Goal: Transaction & Acquisition: Purchase product/service

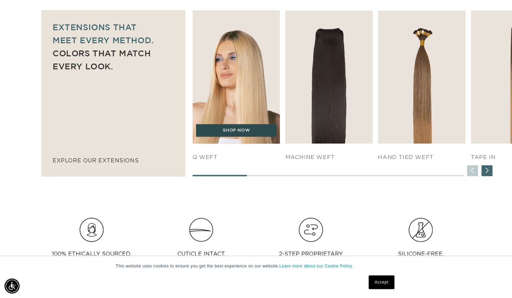
scroll to position [0, 925]
click at [231, 130] on link "SHOP NOW" at bounding box center [236, 130] width 80 height 13
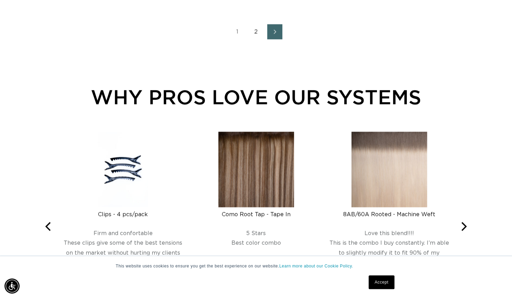
scroll to position [925, 0]
click at [275, 39] on link "Next page" at bounding box center [274, 31] width 15 height 15
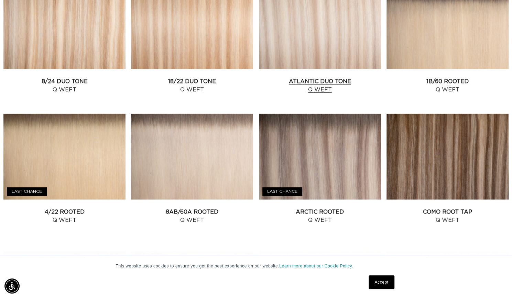
scroll to position [0, 925]
click at [331, 89] on link "Atlantic Duo Tone Q Weft" at bounding box center [320, 85] width 122 height 16
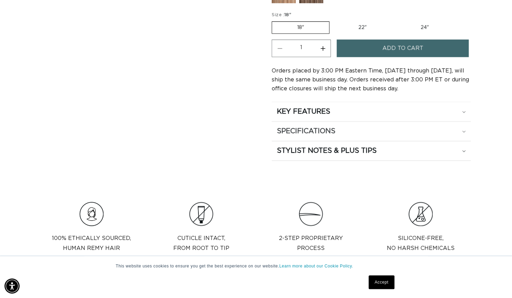
scroll to position [0, 925]
click at [351, 146] on h2 "STYLIST NOTES & PLUS TIPS" at bounding box center [327, 150] width 100 height 9
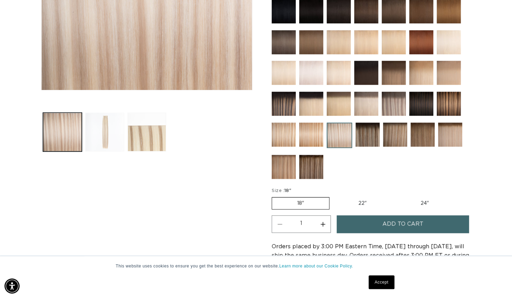
click at [102, 135] on button "Load image 2 in gallery view" at bounding box center [104, 132] width 39 height 39
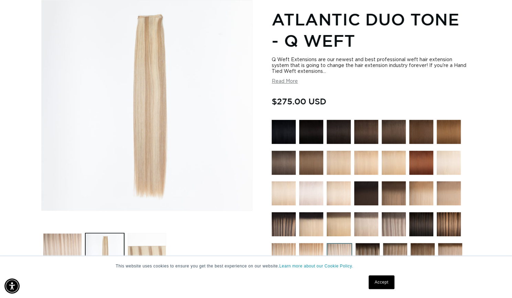
scroll to position [0, 0]
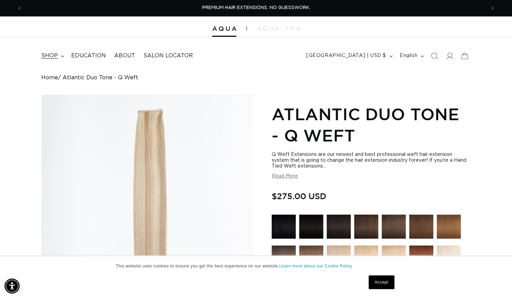
click at [53, 54] on span "shop" at bounding box center [49, 55] width 16 height 7
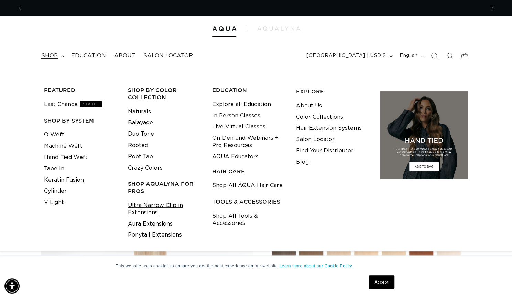
scroll to position [0, 925]
click at [143, 209] on link "Ultra Narrow Clip in Extensions" at bounding box center [164, 209] width 73 height 19
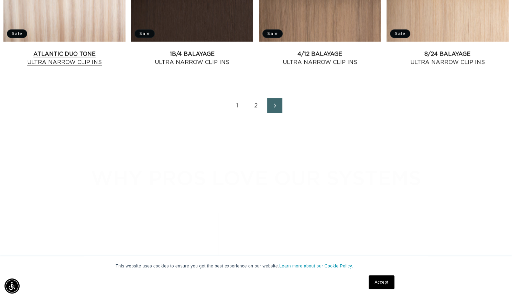
scroll to position [0, 925]
click at [76, 67] on link "Atlantic Duo Tone Ultra Narrow Clip Ins" at bounding box center [64, 58] width 122 height 16
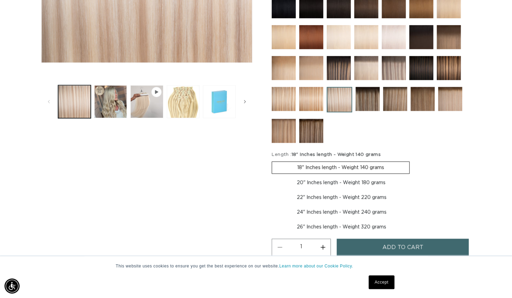
scroll to position [0, 462]
click at [149, 111] on button "Play video 1 in gallery view" at bounding box center [146, 101] width 33 height 33
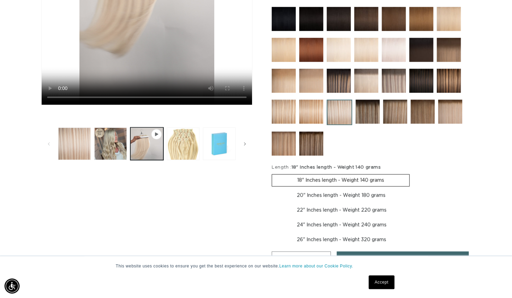
scroll to position [223, 0]
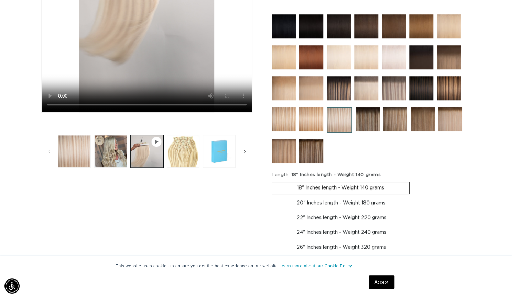
click at [311, 111] on img at bounding box center [311, 119] width 24 height 24
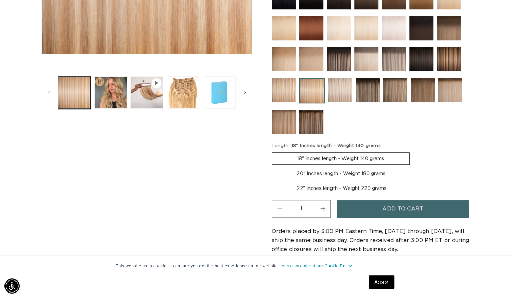
scroll to position [264, 0]
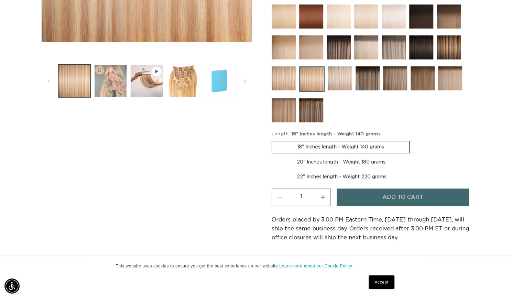
click at [124, 87] on button "Load image 2 in gallery view" at bounding box center [110, 81] width 33 height 33
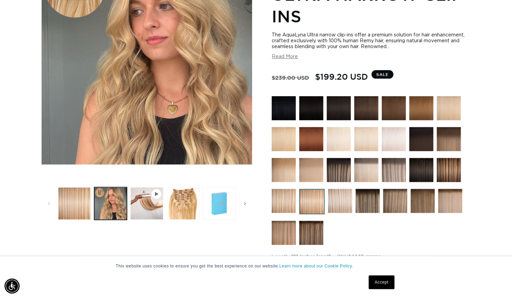
scroll to position [0, 0]
click at [330, 199] on img at bounding box center [340, 201] width 24 height 24
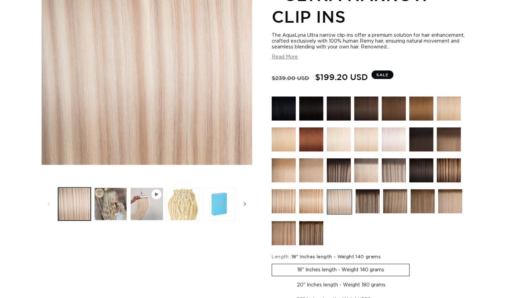
scroll to position [141, 0]
click at [238, 205] on button "Slide right" at bounding box center [244, 204] width 15 height 15
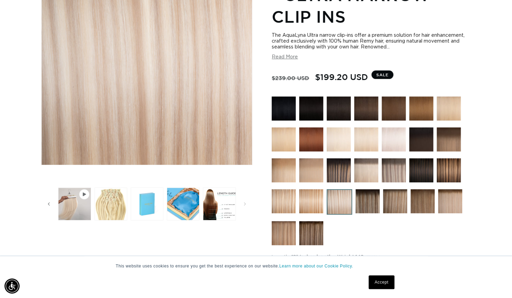
scroll to position [0, 462]
click at [217, 206] on button "Load image 6 in gallery view" at bounding box center [219, 204] width 33 height 33
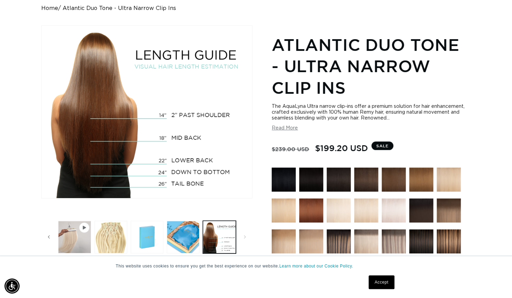
scroll to position [0, 0]
click at [288, 127] on button "Read More" at bounding box center [284, 128] width 26 height 6
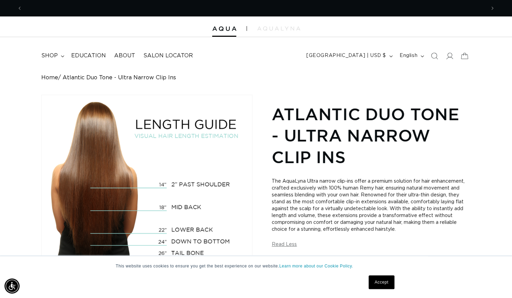
scroll to position [0, 925]
click at [58, 56] on summary "shop" at bounding box center [52, 55] width 30 height 15
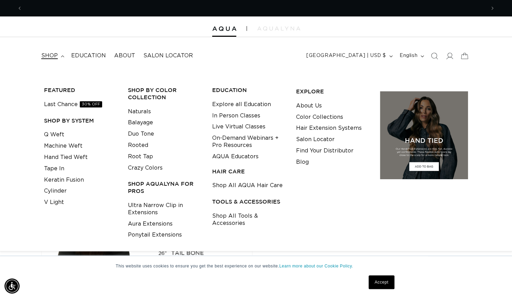
scroll to position [0, 462]
click at [298, 51] on header "FEATURED Last Chance SHOP BY SYSTEM Q Weft Hand Tied Weft Machine Weft Tape In …" at bounding box center [256, 53] width 512 height 33
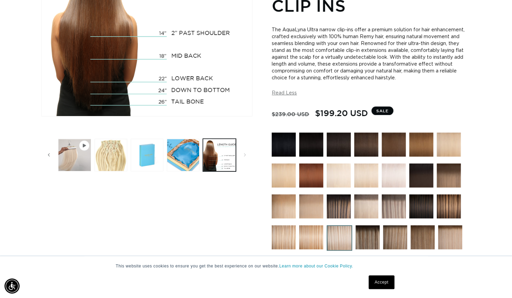
scroll to position [3, 0]
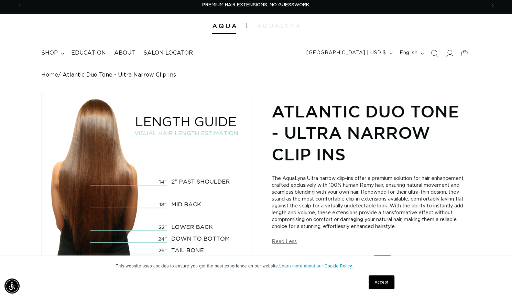
click at [276, 24] on img at bounding box center [278, 26] width 43 height 4
click at [55, 54] on span "shop" at bounding box center [49, 52] width 16 height 7
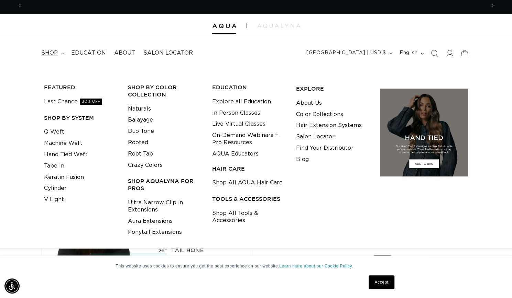
scroll to position [0, 0]
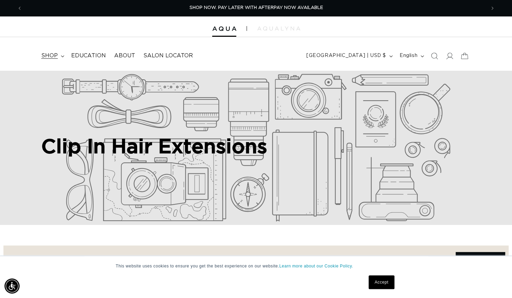
click at [46, 61] on summary "shop" at bounding box center [52, 55] width 30 height 15
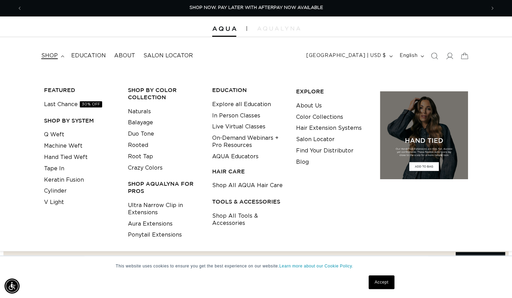
click at [158, 197] on div "Shop by Color Collection Naturals Balayage Duo Tone Rooted Root Tap Crazy Colors" at bounding box center [164, 161] width 79 height 160
click at [157, 206] on link "Ultra Narrow Clip in Extensions" at bounding box center [164, 209] width 73 height 19
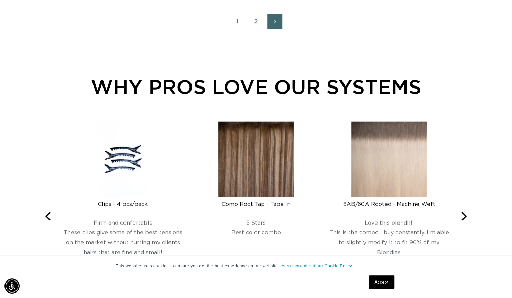
scroll to position [938, 0]
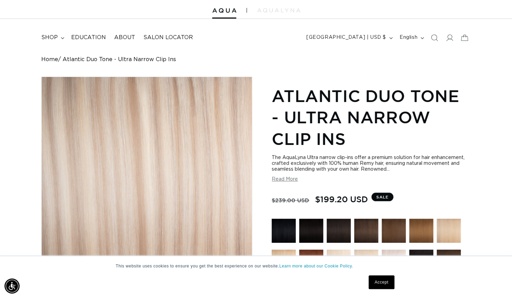
scroll to position [0, 462]
drag, startPoint x: 266, startPoint y: 12, endPoint x: 254, endPoint y: 7, distance: 13.2
drag, startPoint x: 254, startPoint y: 7, endPoint x: 217, endPoint y: 56, distance: 61.9
click at [217, 56] on div "Home Atlantic Duo Tone - Ultra Narrow Clip Ins" at bounding box center [255, 59] width 429 height 7
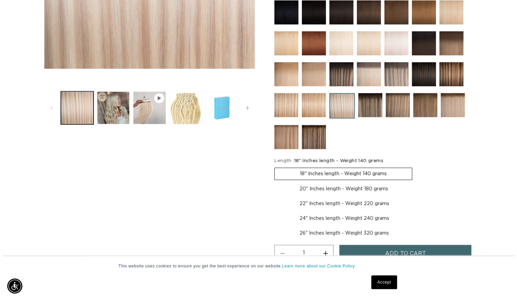
scroll to position [237, 0]
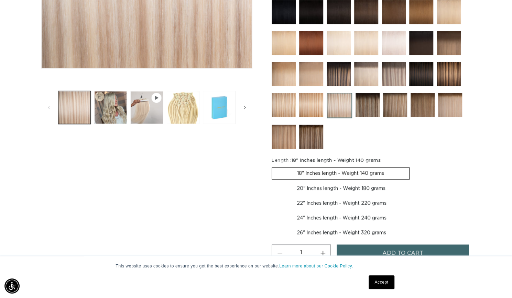
click at [376, 255] on button "Add to cart" at bounding box center [402, 254] width 132 height 18
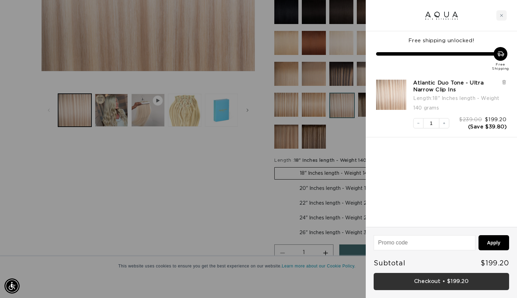
scroll to position [0, 468]
click at [438, 284] on link "Checkout • $199.20" at bounding box center [441, 282] width 135 height 18
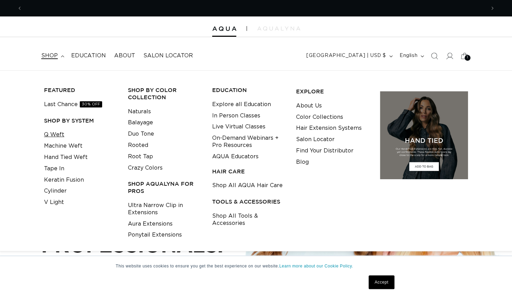
click at [60, 132] on link "Q Weft" at bounding box center [54, 134] width 20 height 11
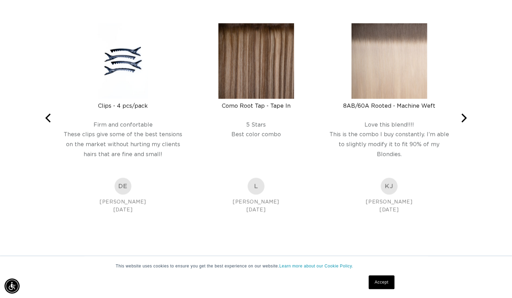
scroll to position [1033, 0]
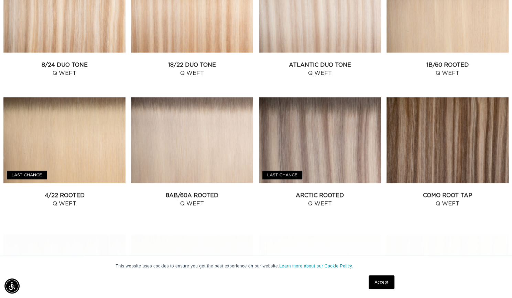
scroll to position [0, 462]
click at [289, 77] on link "Atlantic Duo Tone Q Weft" at bounding box center [320, 69] width 122 height 16
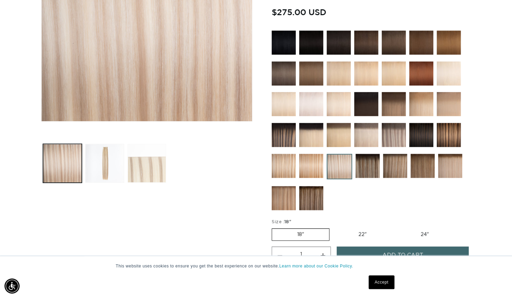
click at [145, 177] on button "Load image 3 in gallery view" at bounding box center [146, 163] width 39 height 39
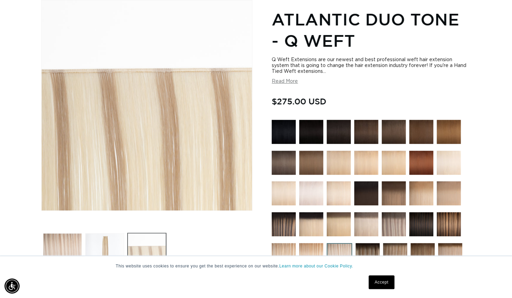
scroll to position [0, 462]
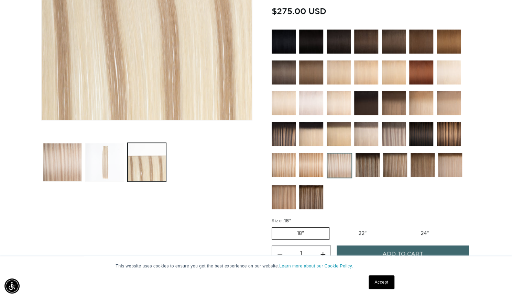
click at [115, 161] on button "Load image 2 in gallery view" at bounding box center [104, 162] width 39 height 39
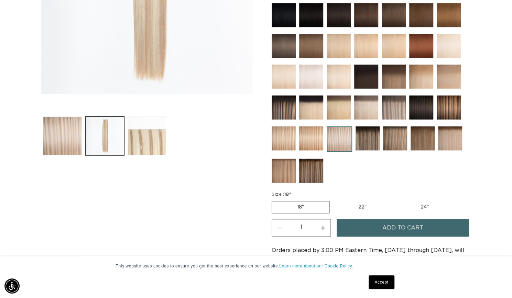
click at [341, 81] on img at bounding box center [338, 77] width 24 height 24
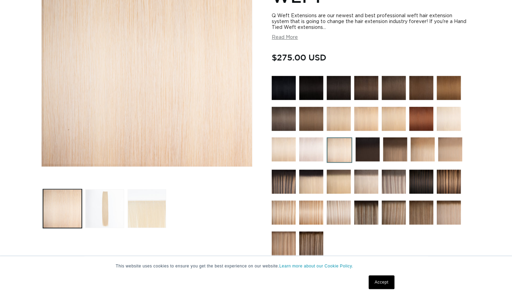
scroll to position [148, 0]
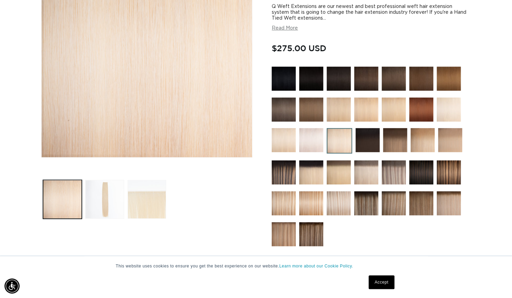
click at [337, 206] on img at bounding box center [338, 203] width 24 height 24
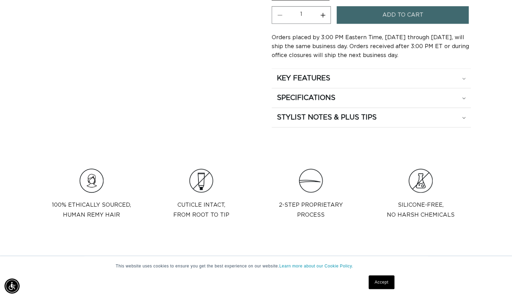
scroll to position [432, 0]
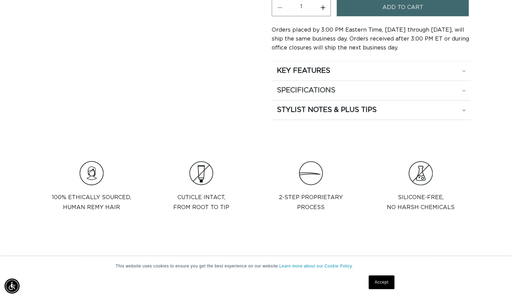
click at [359, 89] on div "SPECIFICATIONS" at bounding box center [371, 90] width 189 height 9
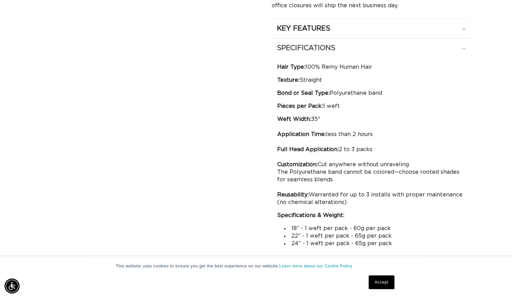
scroll to position [0, 0]
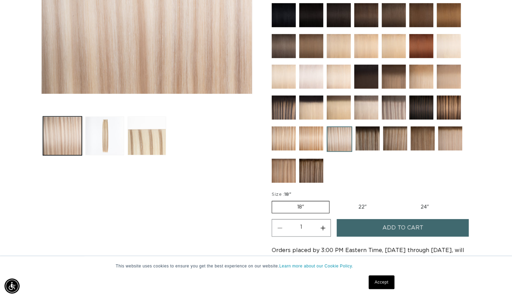
scroll to position [0, 925]
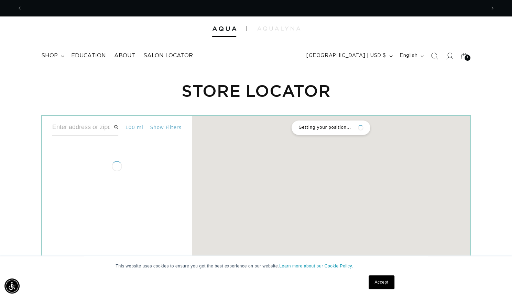
scroll to position [0, 462]
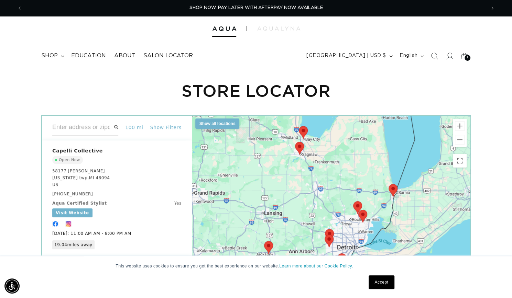
click at [84, 124] on input "text" at bounding box center [85, 127] width 66 height 16
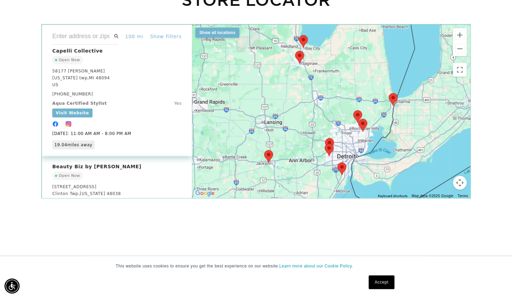
scroll to position [3, 0]
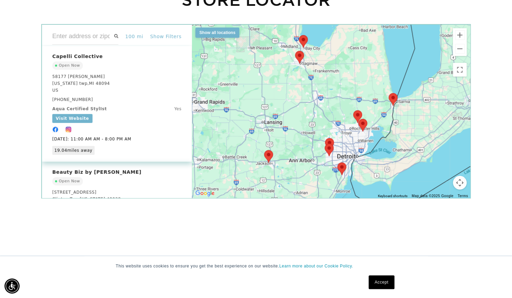
click at [76, 121] on span "Visit Website" at bounding box center [72, 118] width 33 height 5
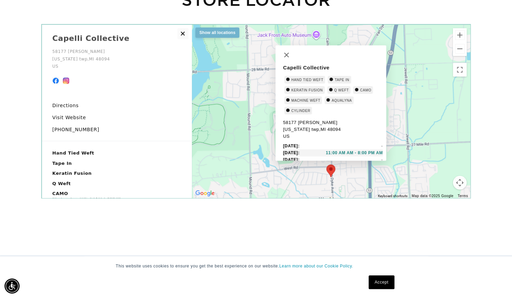
click at [181, 35] on button "✕" at bounding box center [182, 33] width 11 height 11
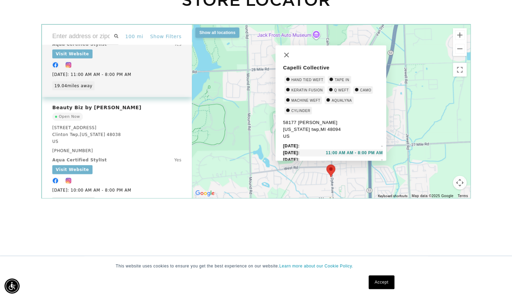
scroll to position [69, 0]
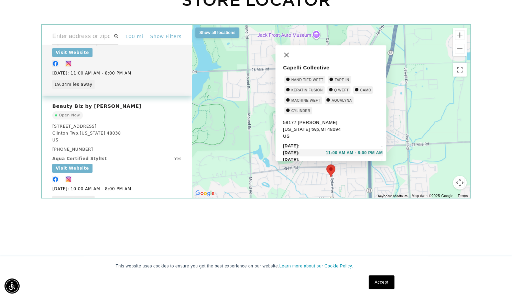
click at [81, 167] on span "Visit Website" at bounding box center [72, 168] width 33 height 5
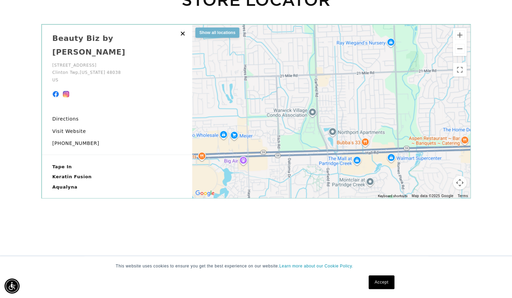
type input "Capelli Collective"
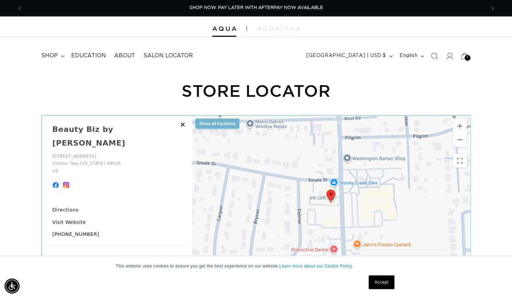
scroll to position [0, 925]
